Goal: Information Seeking & Learning: Learn about a topic

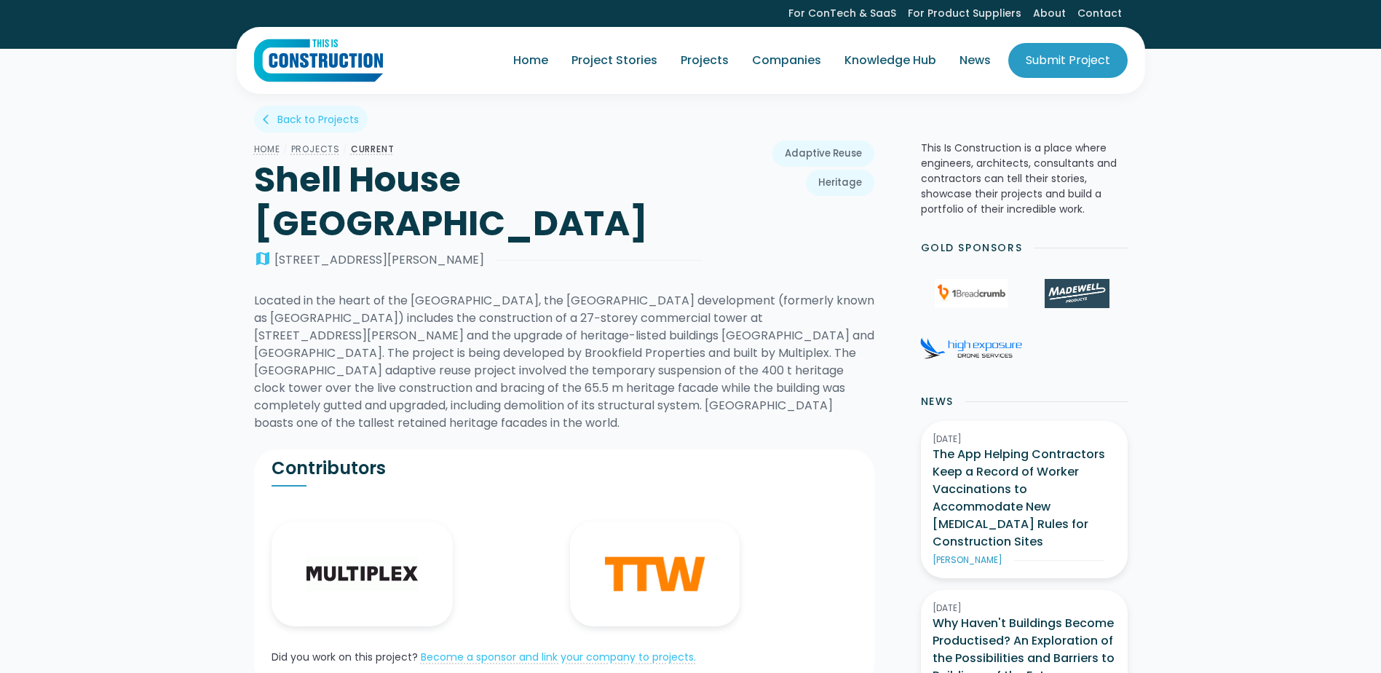
click at [338, 61] on img "home" at bounding box center [318, 61] width 129 height 44
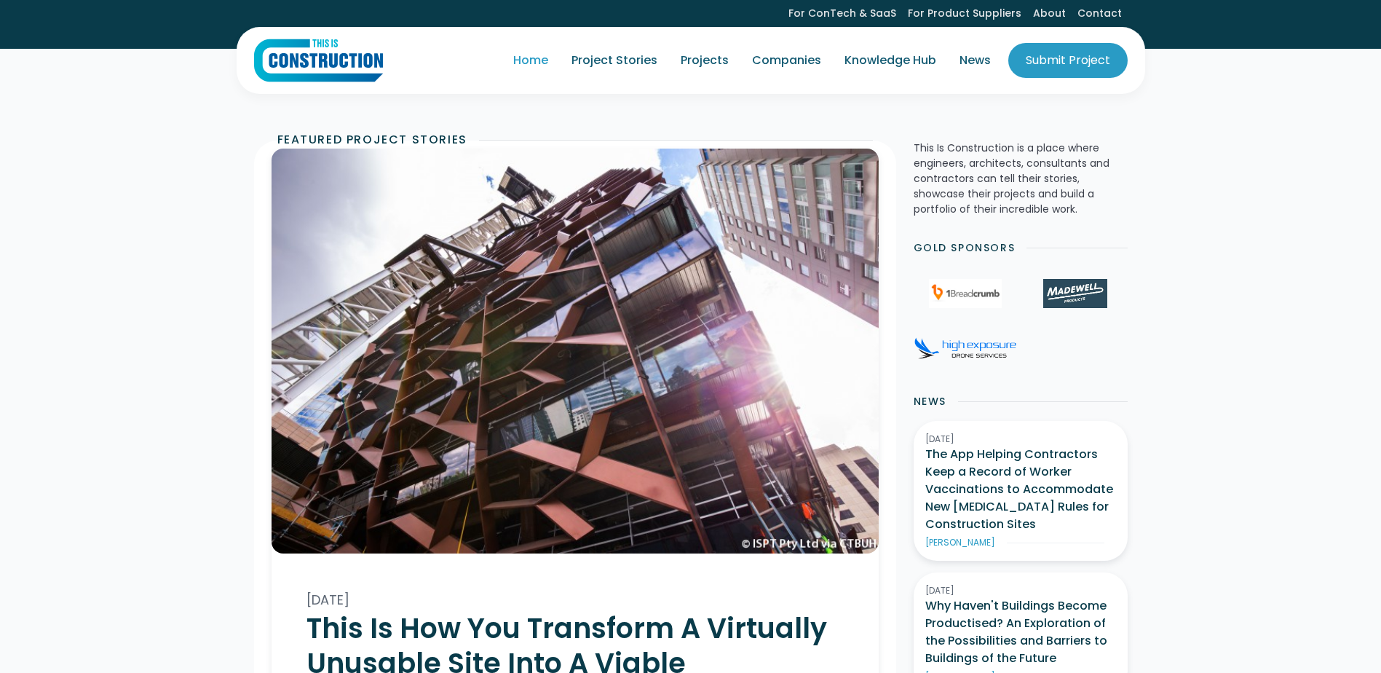
click at [359, 61] on img "home" at bounding box center [318, 61] width 129 height 44
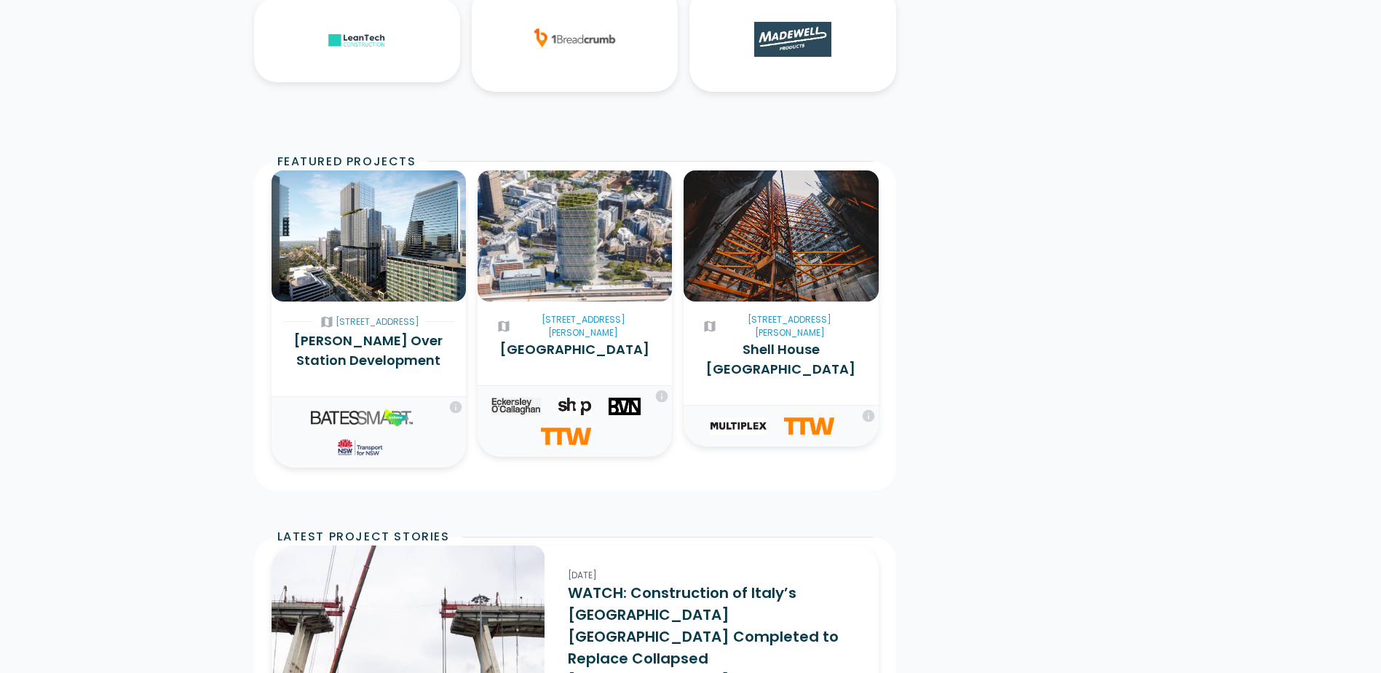
scroll to position [2329, 0]
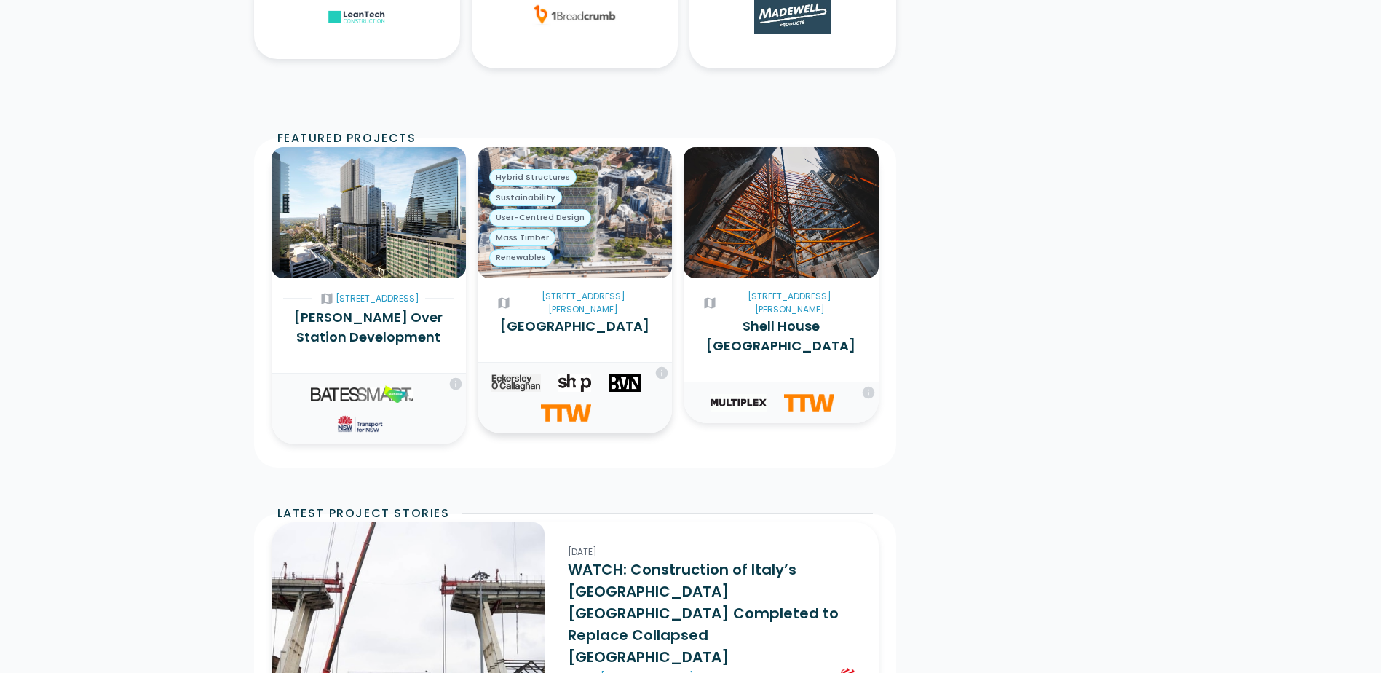
click at [602, 172] on img at bounding box center [575, 212] width 194 height 131
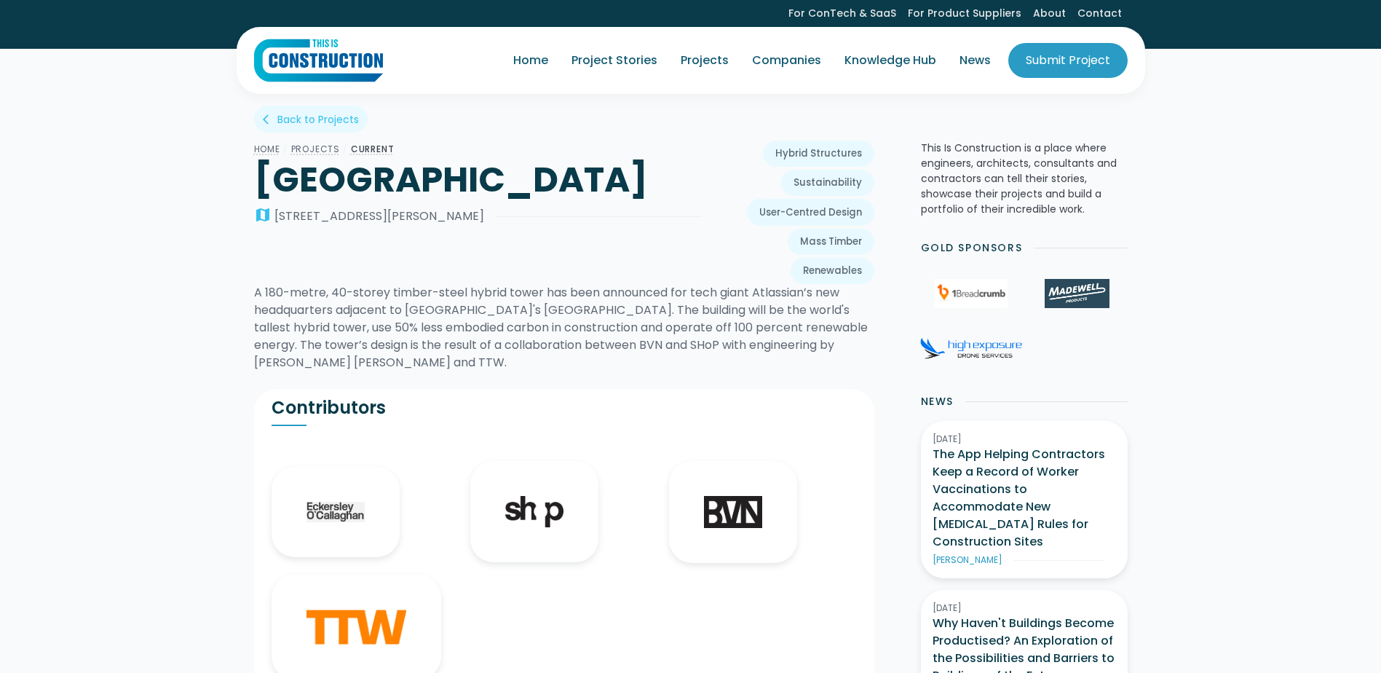
drag, startPoint x: 0, startPoint y: 0, endPoint x: 449, endPoint y: 236, distance: 507.3
click at [449, 236] on div "Home / Projects / CURRENT Atlassian Tower map 8-10 Lee St" at bounding box center [478, 206] width 448 height 132
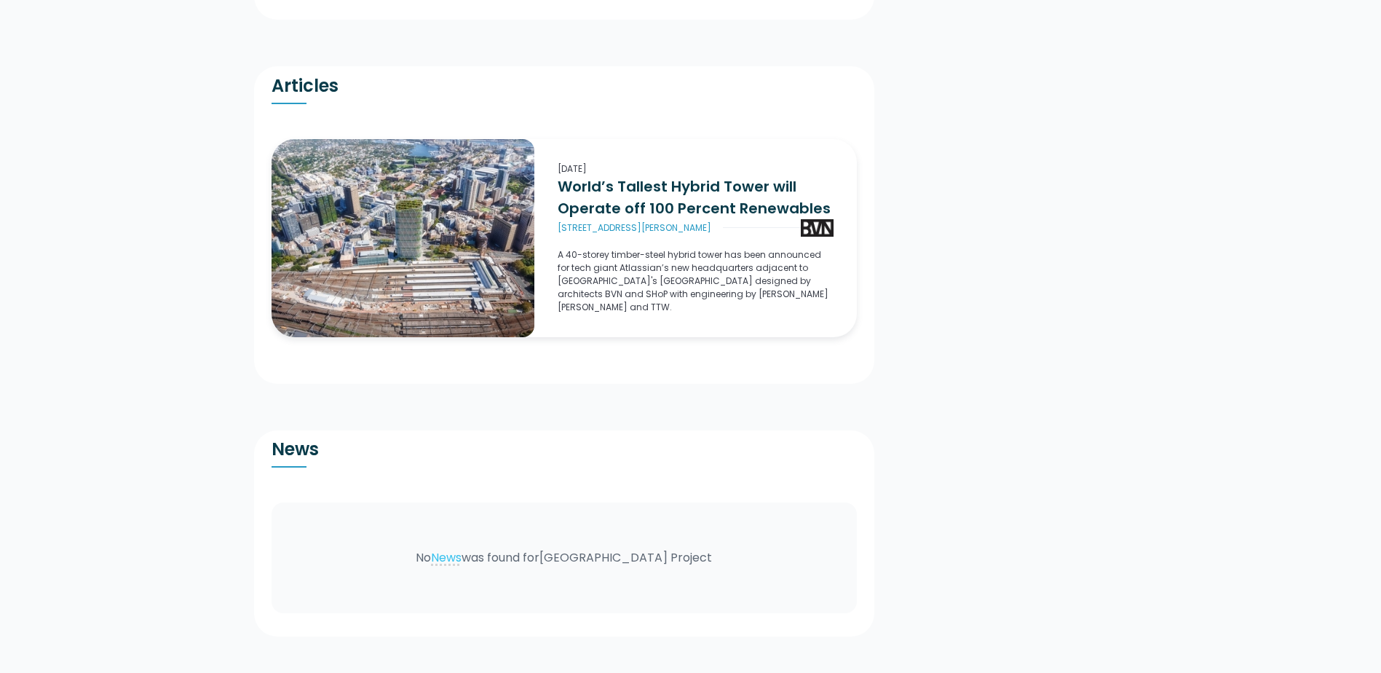
scroll to position [2111, 0]
